Goal: Communication & Community: Ask a question

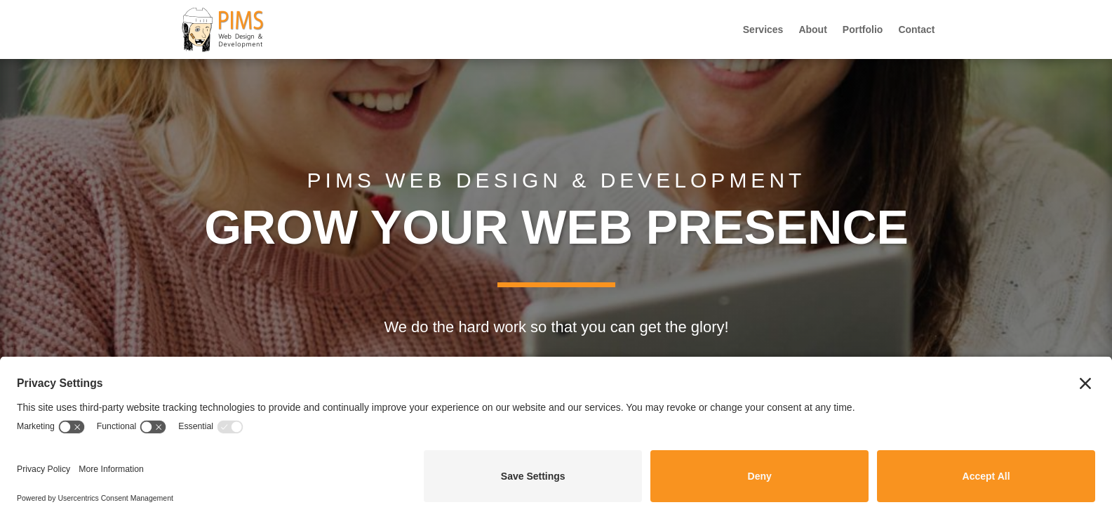
click at [898, 25] on link "Contact" at bounding box center [916, 42] width 36 height 34
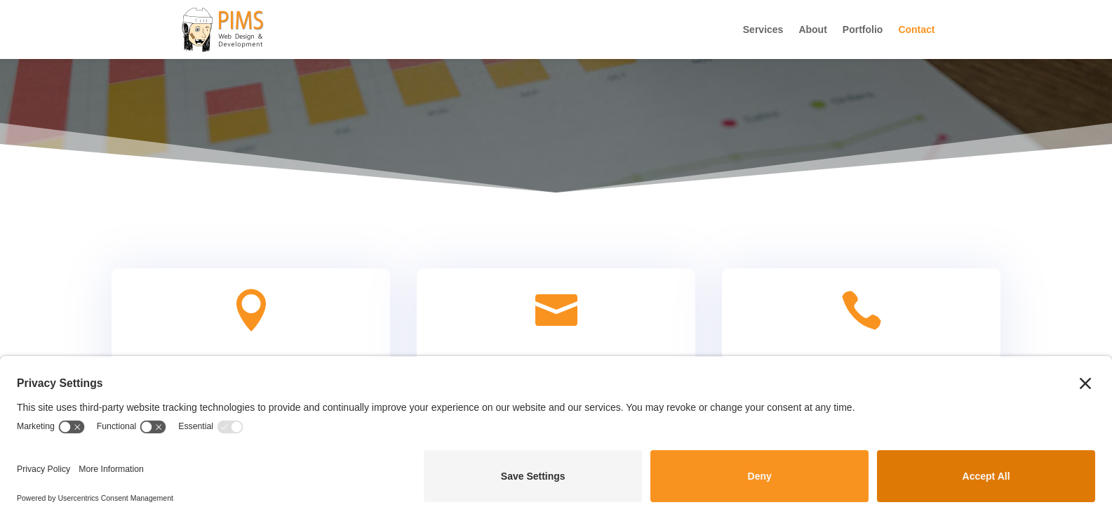
click at [994, 468] on button "Accept All" at bounding box center [986, 476] width 218 height 52
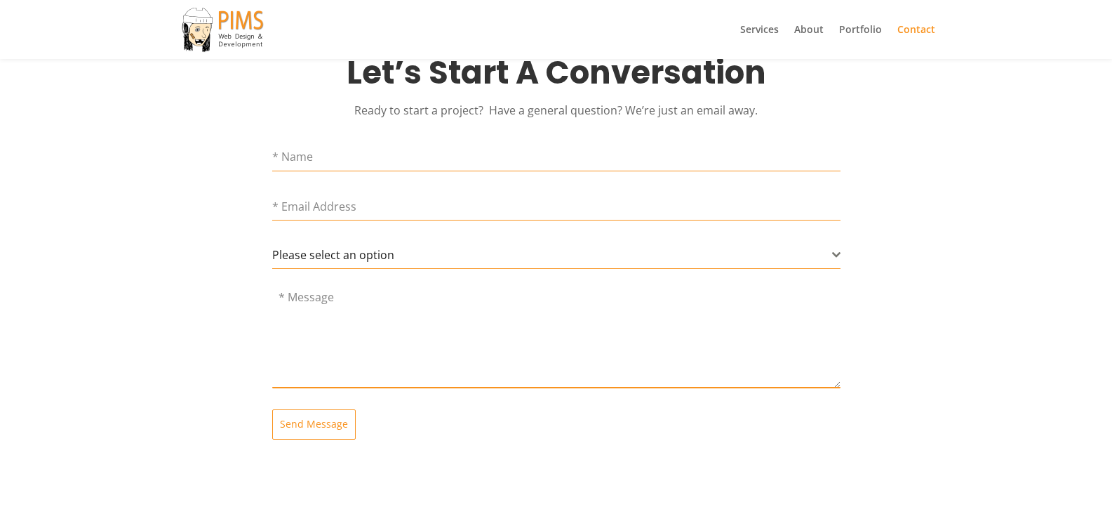
scroll to position [730, 0]
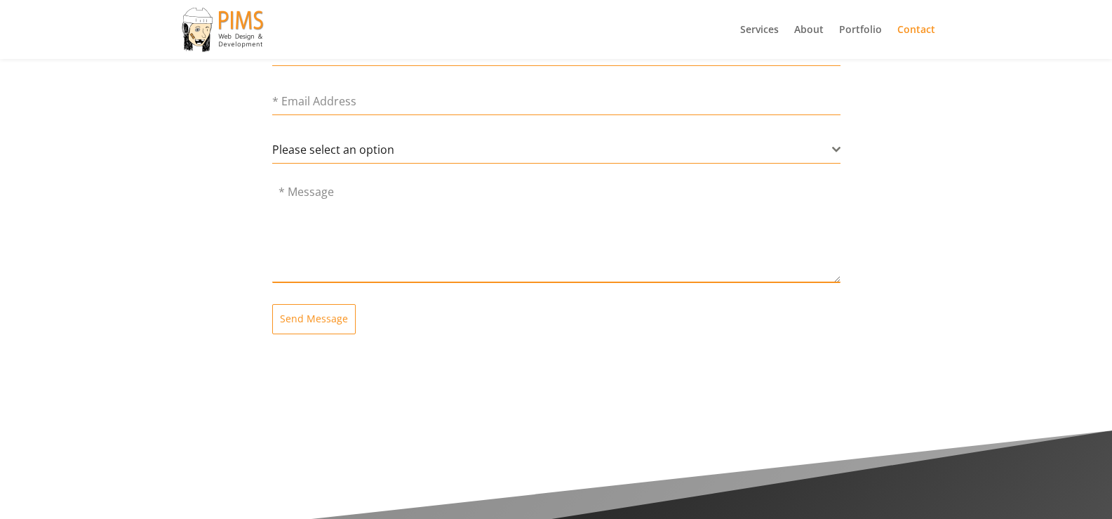
drag, startPoint x: 453, startPoint y: 227, endPoint x: 441, endPoint y: 197, distance: 32.7
click at [451, 225] on textarea at bounding box center [556, 234] width 568 height 98
paste textarea "Wikipedia is considered to be the World’s most significant tool for reference m…"
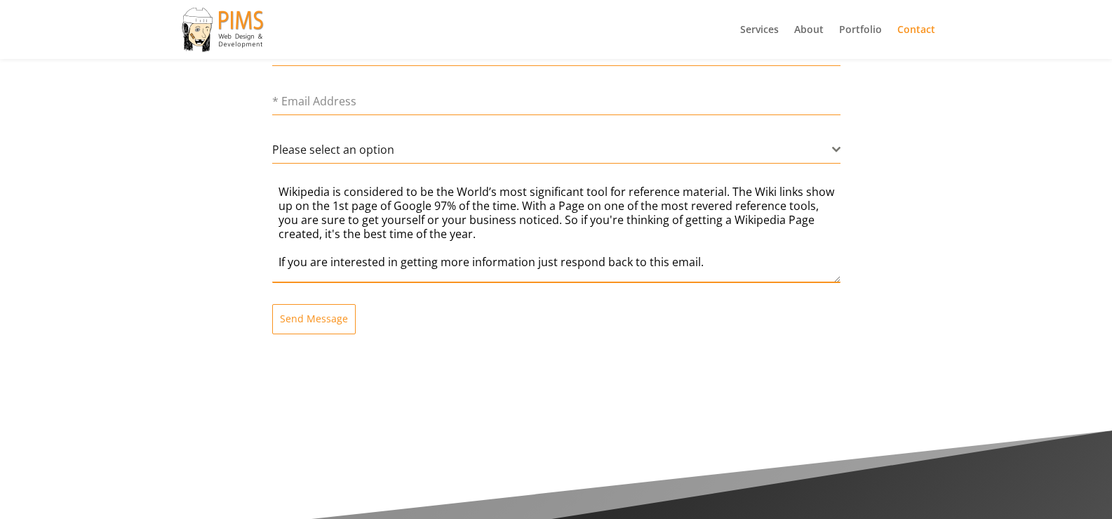
scroll to position [100, 0]
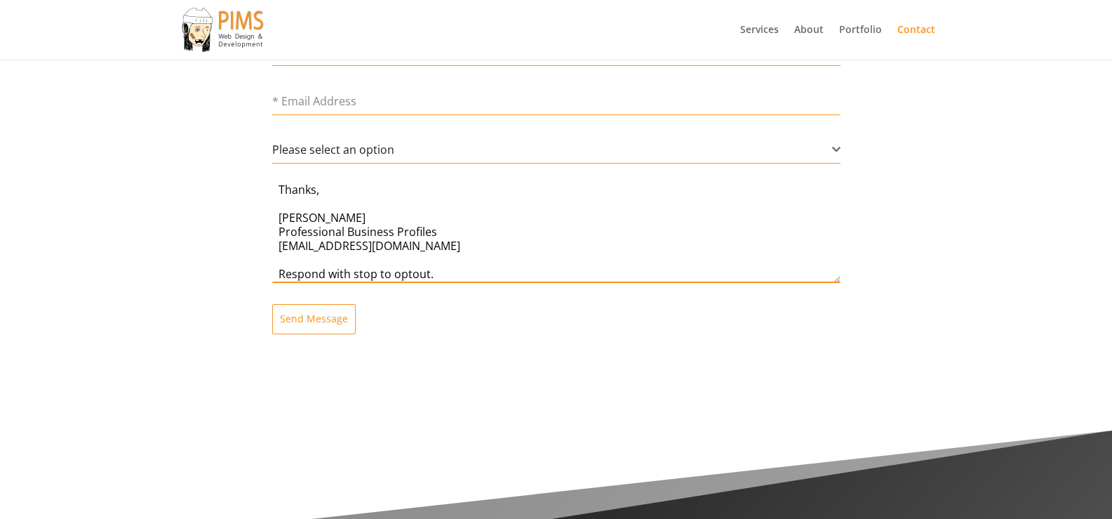
type textarea "Wikipedia is considered to be the World’s most significant tool for reference m…"
click at [421, 171] on form "Please select an option General Question Project Inquiry Please select an optio…" at bounding box center [556, 185] width 568 height 297
click at [405, 161] on span "Please select an option" at bounding box center [552, 149] width 560 height 27
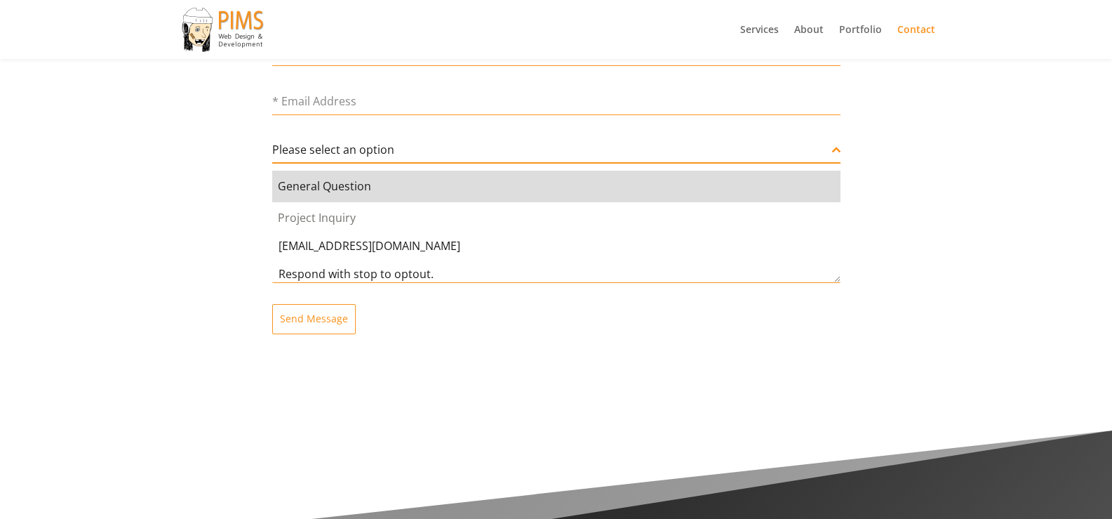
select select "General Question"
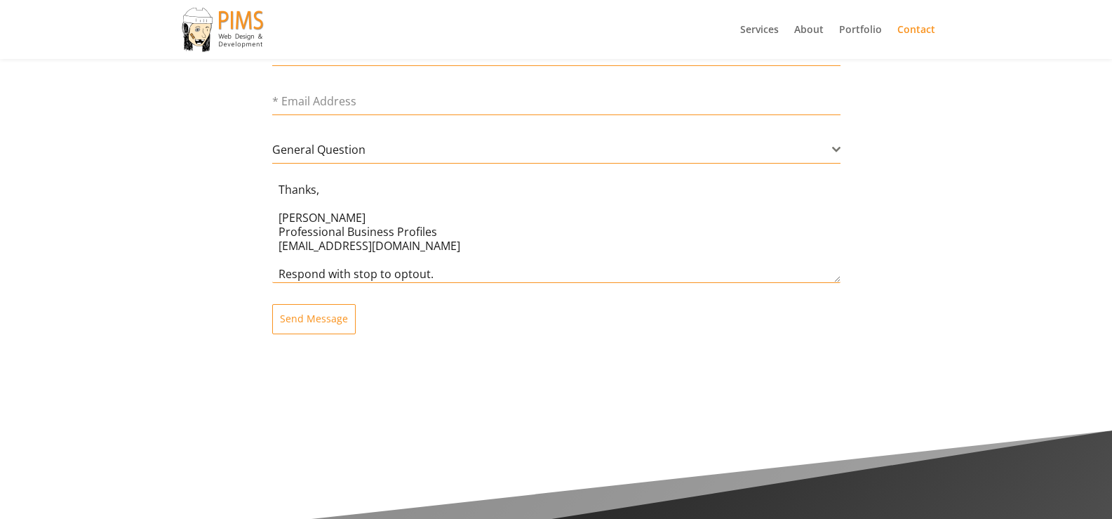
click at [395, 107] on input "email" at bounding box center [556, 101] width 568 height 29
type input "Helena.M@Professionalbusinessprofiles.com"
type input "Helena Magallanes"
click at [375, 201] on textarea "Wikipedia is considered to be the World’s most significant tool for reference m…" at bounding box center [556, 234] width 568 height 98
click at [272, 304] on button "Send Message" at bounding box center [313, 318] width 83 height 29
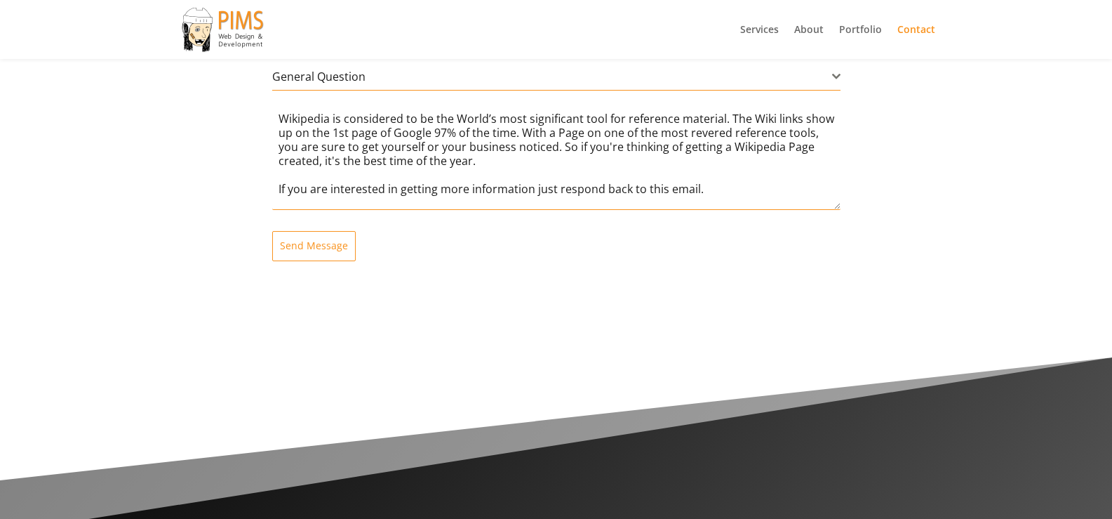
scroll to position [809, 0]
